Goal: Find specific page/section

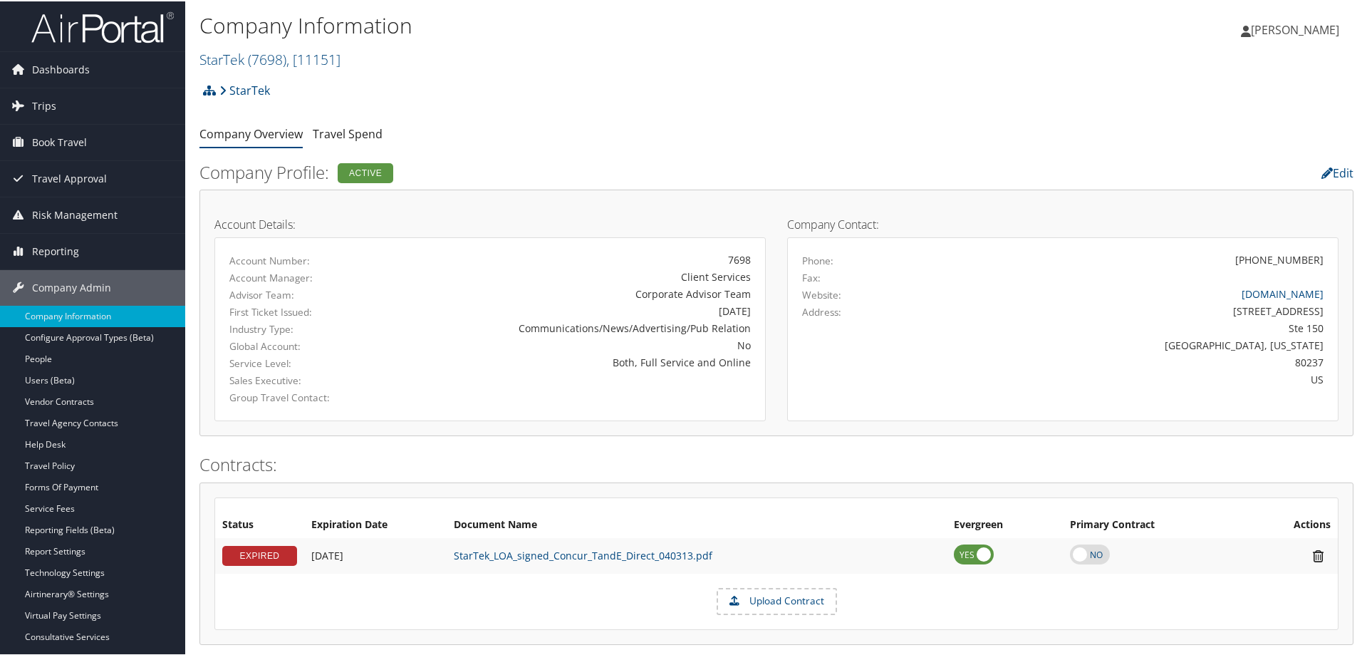
click at [350, 59] on h2 "StarTek ( 7698 ) , [ 11151 ]" at bounding box center [583, 57] width 769 height 24
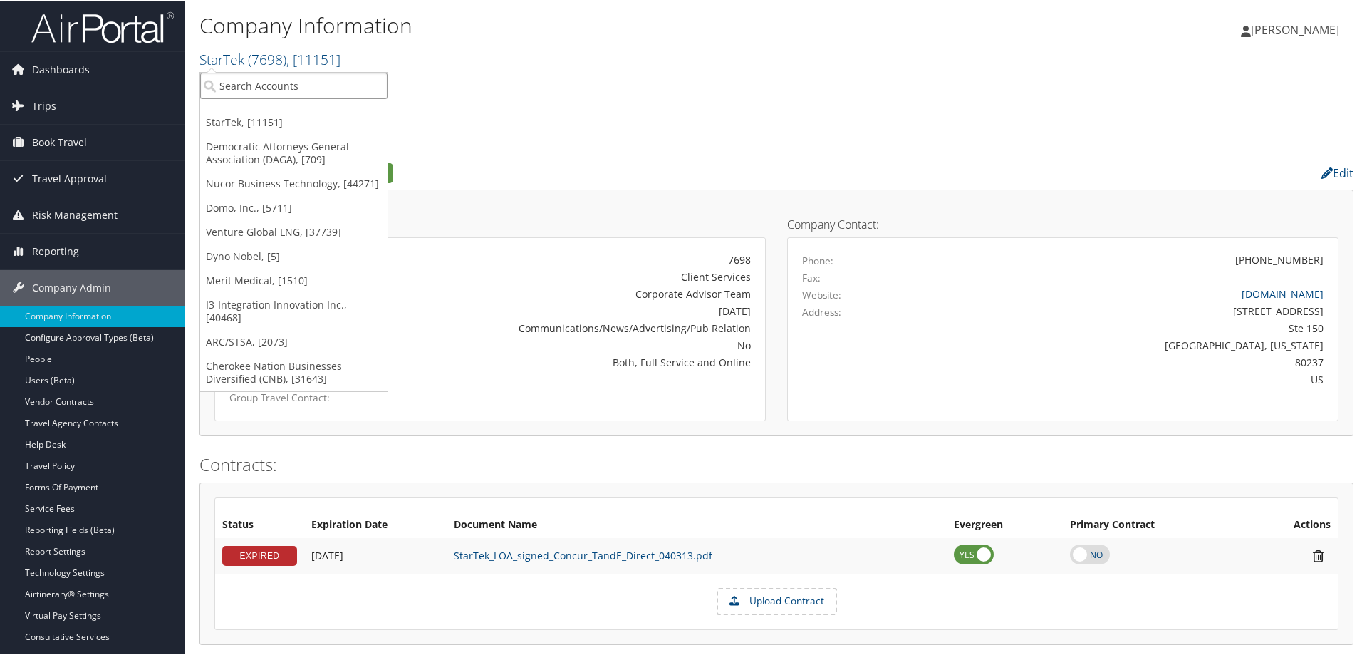
click at [318, 78] on input "search" at bounding box center [293, 84] width 187 height 26
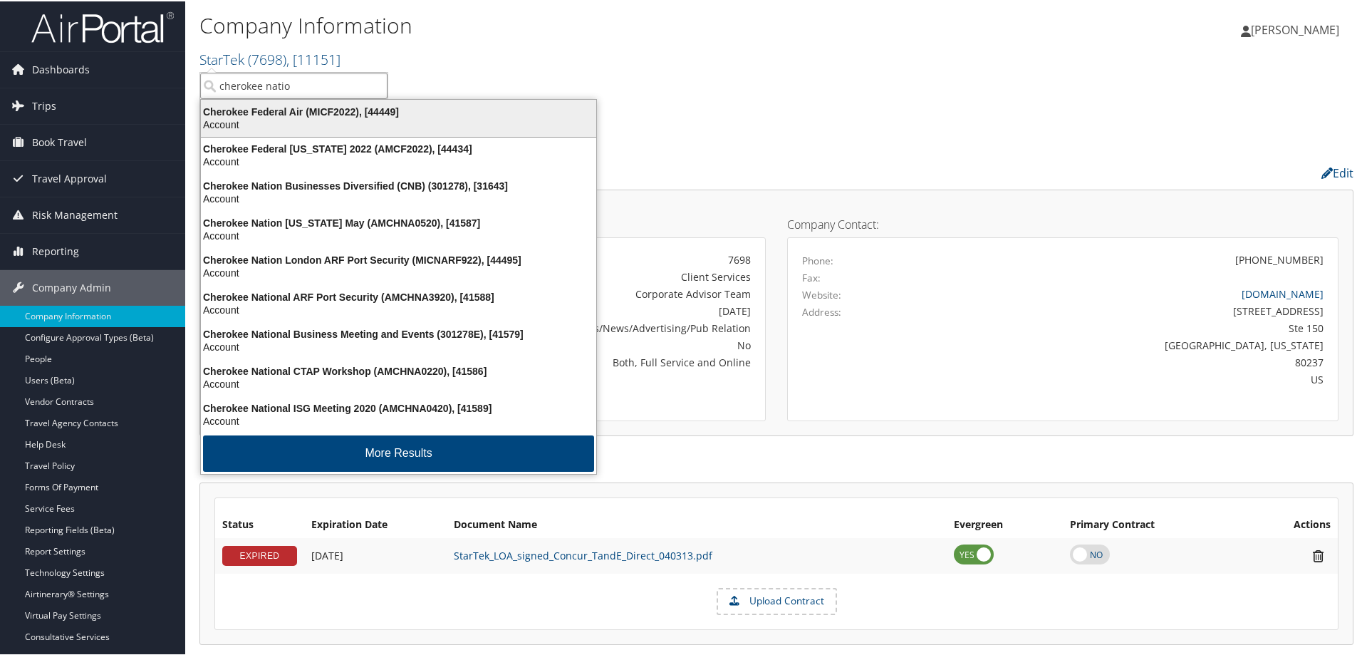
type input "cherokee nation"
click at [311, 125] on div "Account" at bounding box center [398, 123] width 412 height 13
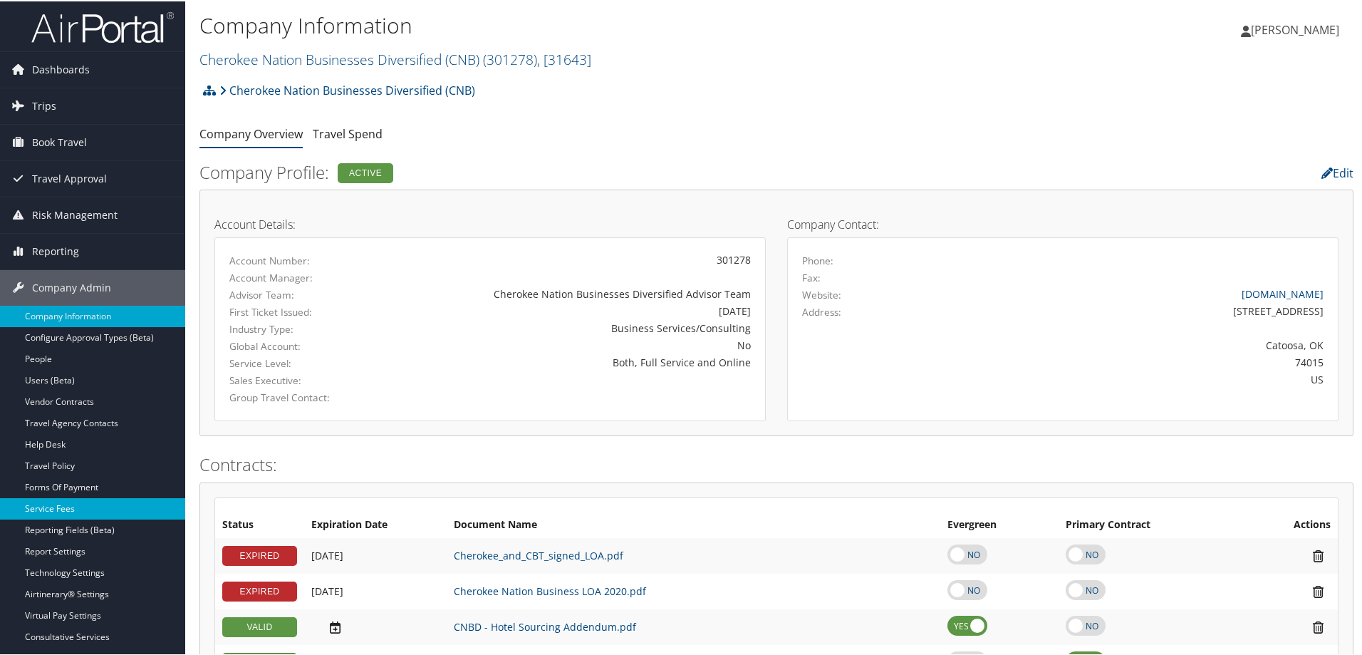
click at [69, 511] on link "Service Fees" at bounding box center [92, 506] width 185 height 21
